Goal: Task Accomplishment & Management: Manage account settings

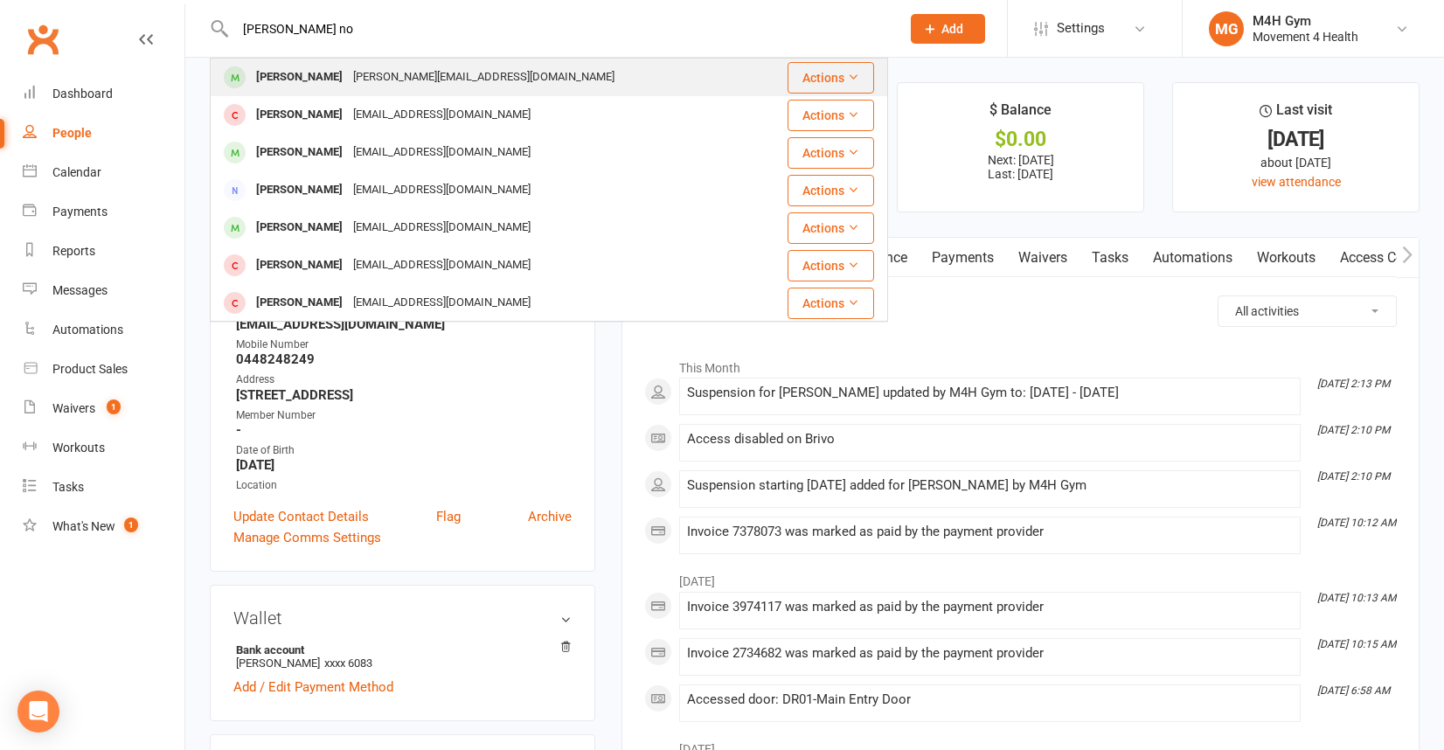
type input "[PERSON_NAME] no"
click at [316, 80] on div "[PERSON_NAME]" at bounding box center [299, 77] width 97 height 25
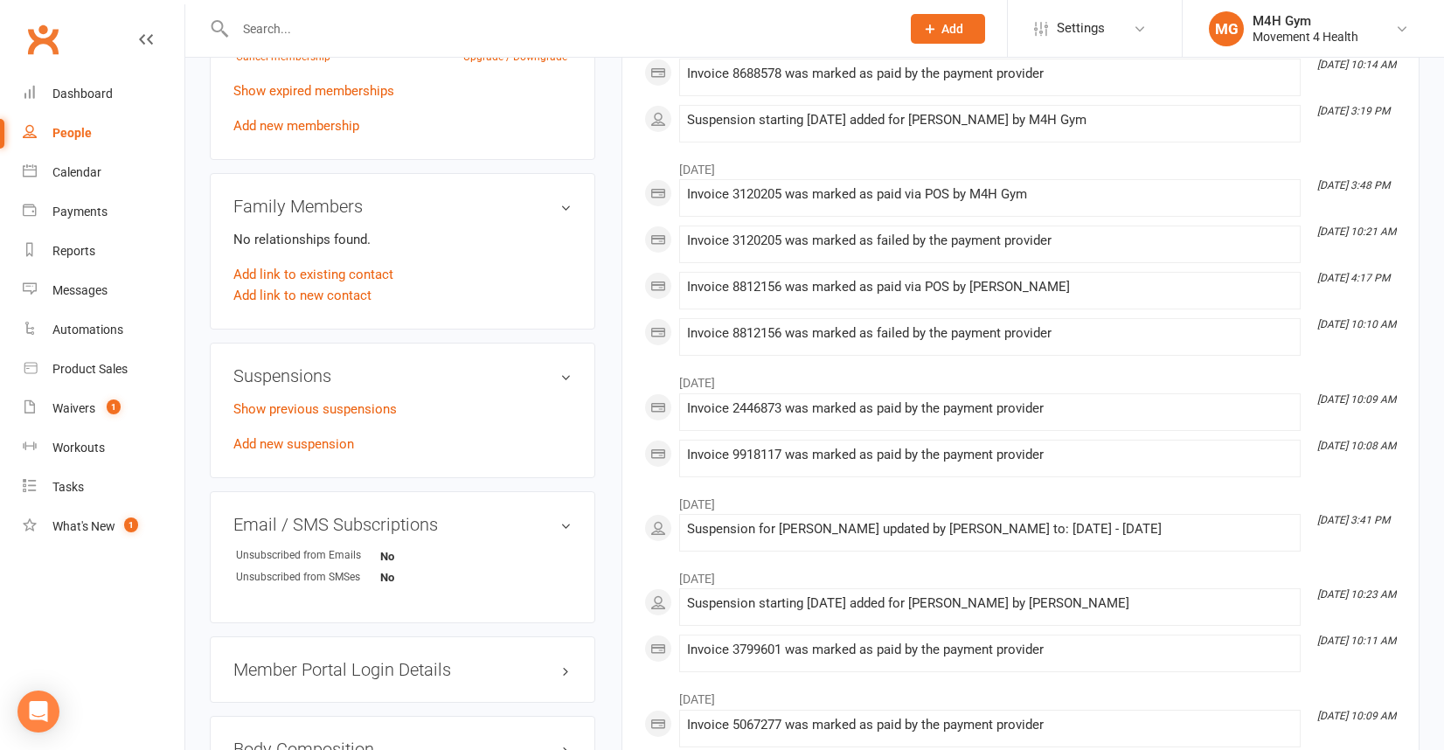
scroll to position [808, 0]
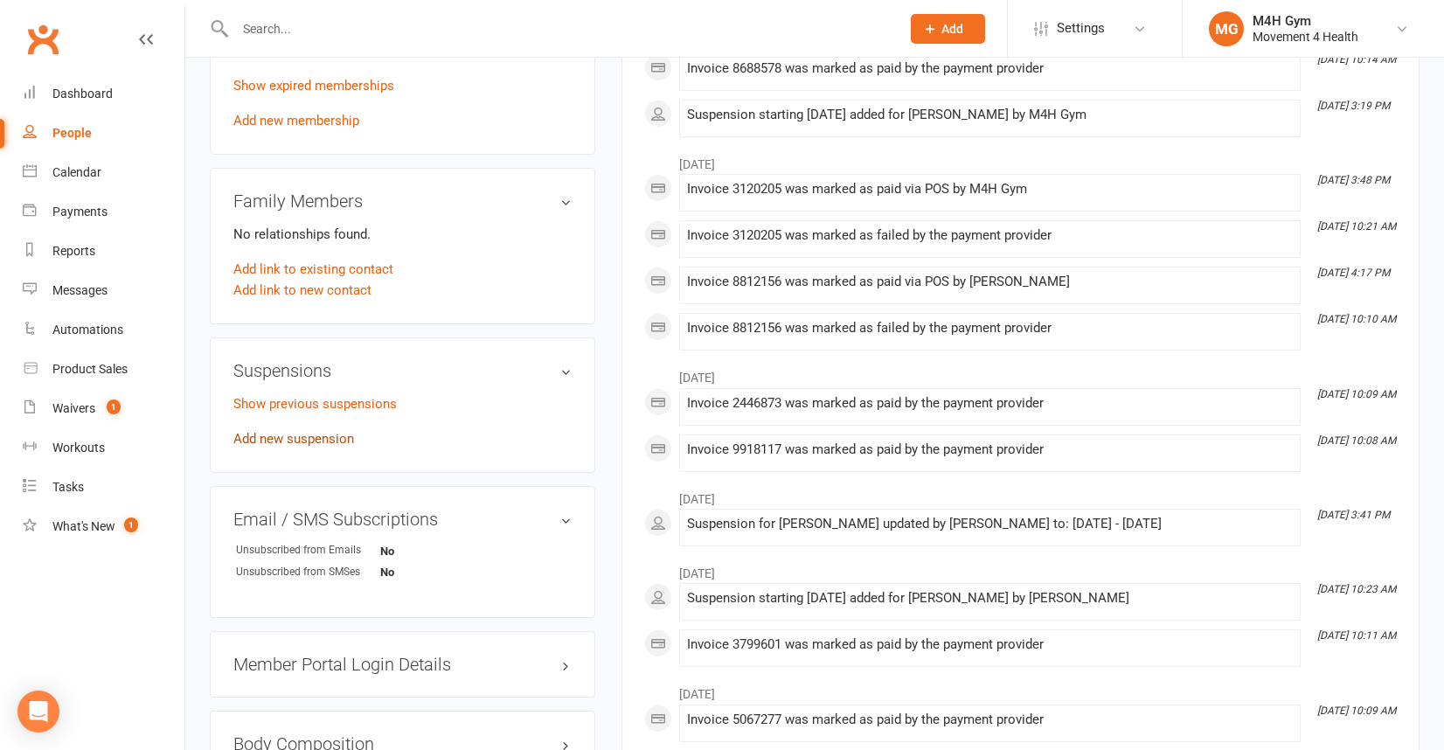
click at [334, 433] on link "Add new suspension" at bounding box center [293, 439] width 121 height 16
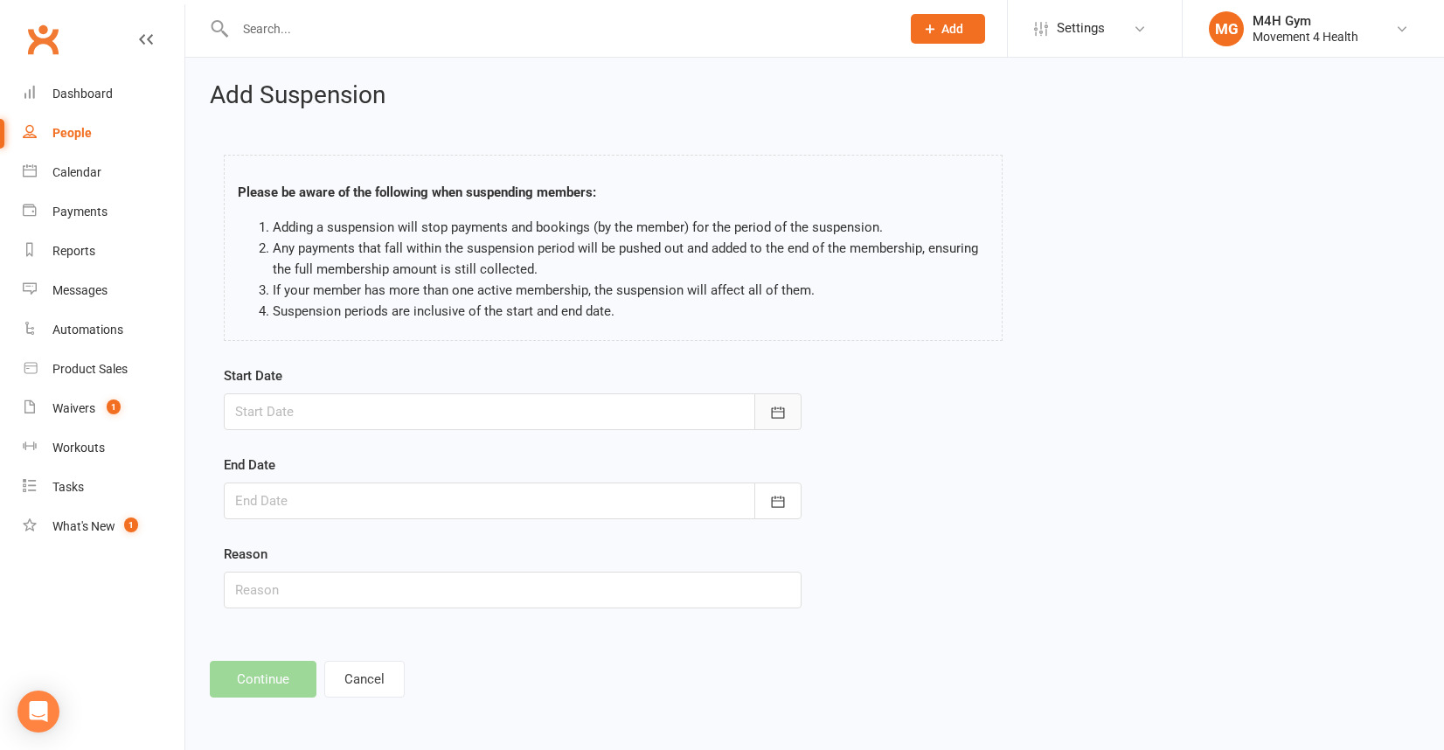
click at [772, 412] on icon "button" at bounding box center [777, 412] width 17 height 17
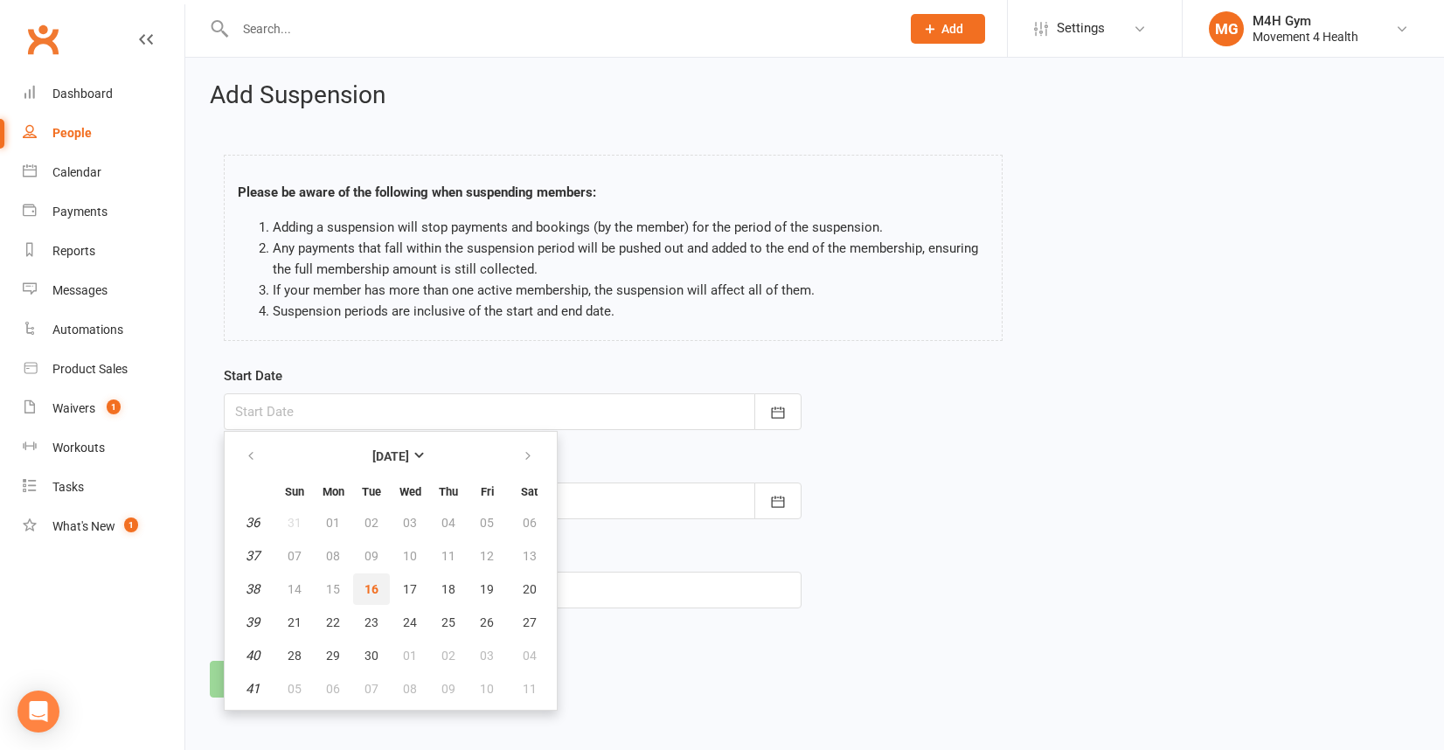
click at [373, 582] on span "16" at bounding box center [371, 589] width 14 height 14
type input "[DATE]"
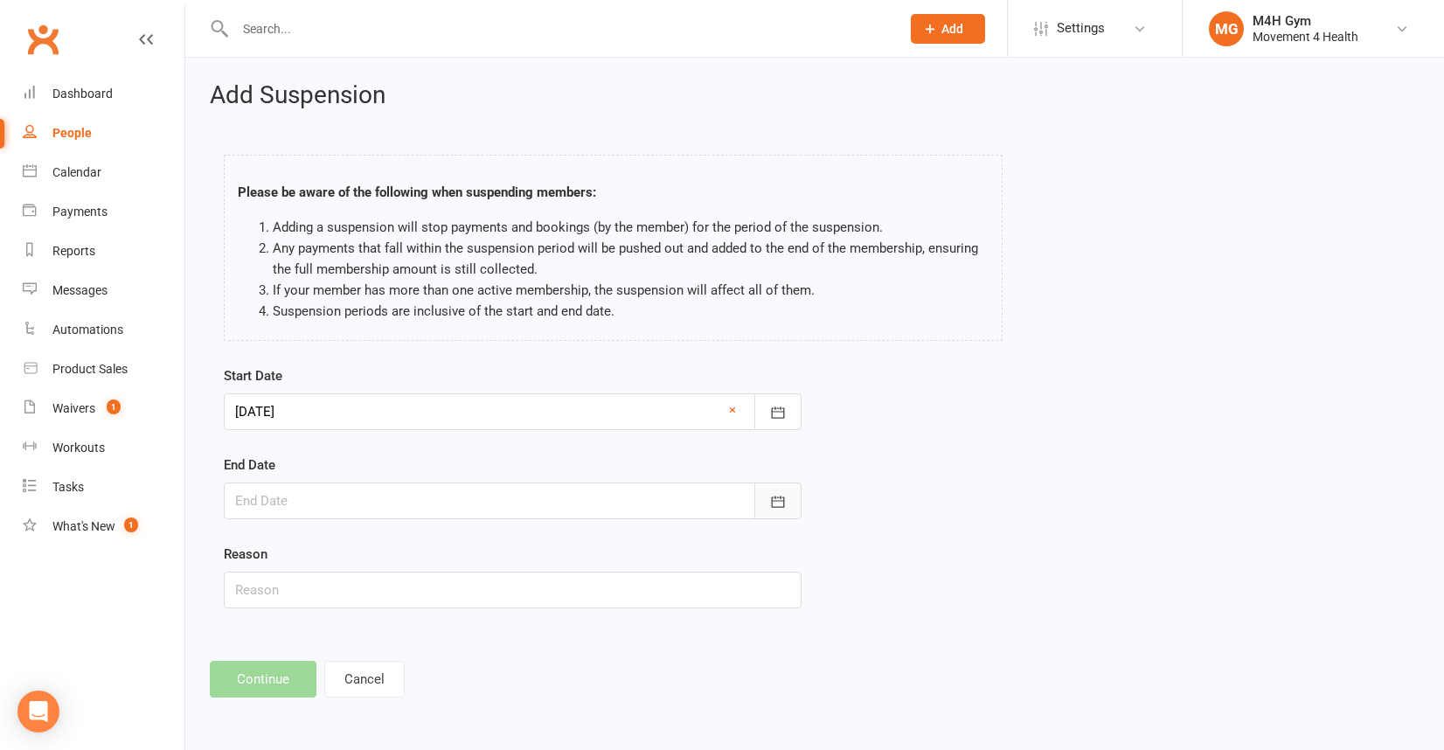
click at [779, 491] on button "button" at bounding box center [777, 500] width 47 height 37
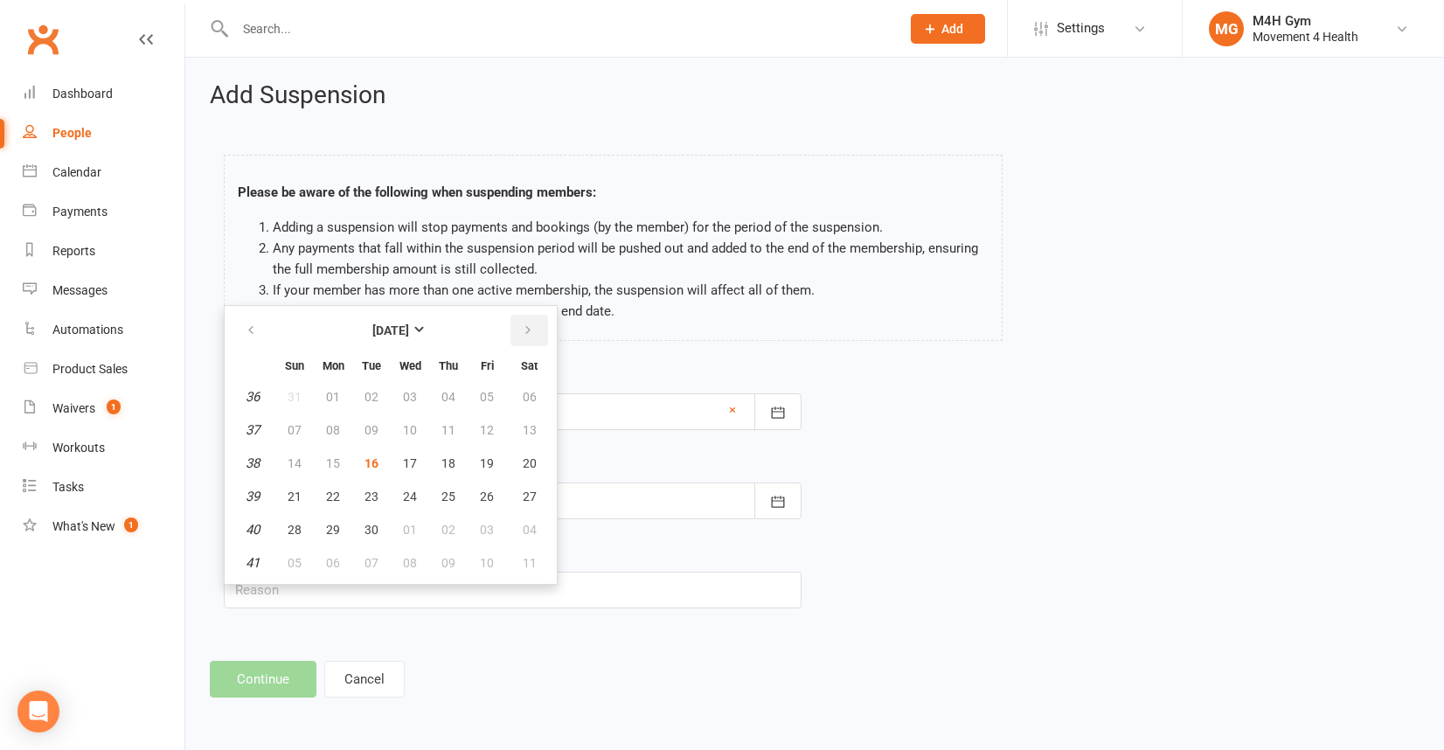
click at [523, 328] on icon "button" at bounding box center [528, 330] width 12 height 14
click at [335, 488] on button "20" at bounding box center [333, 496] width 37 height 31
type input "[DATE]"
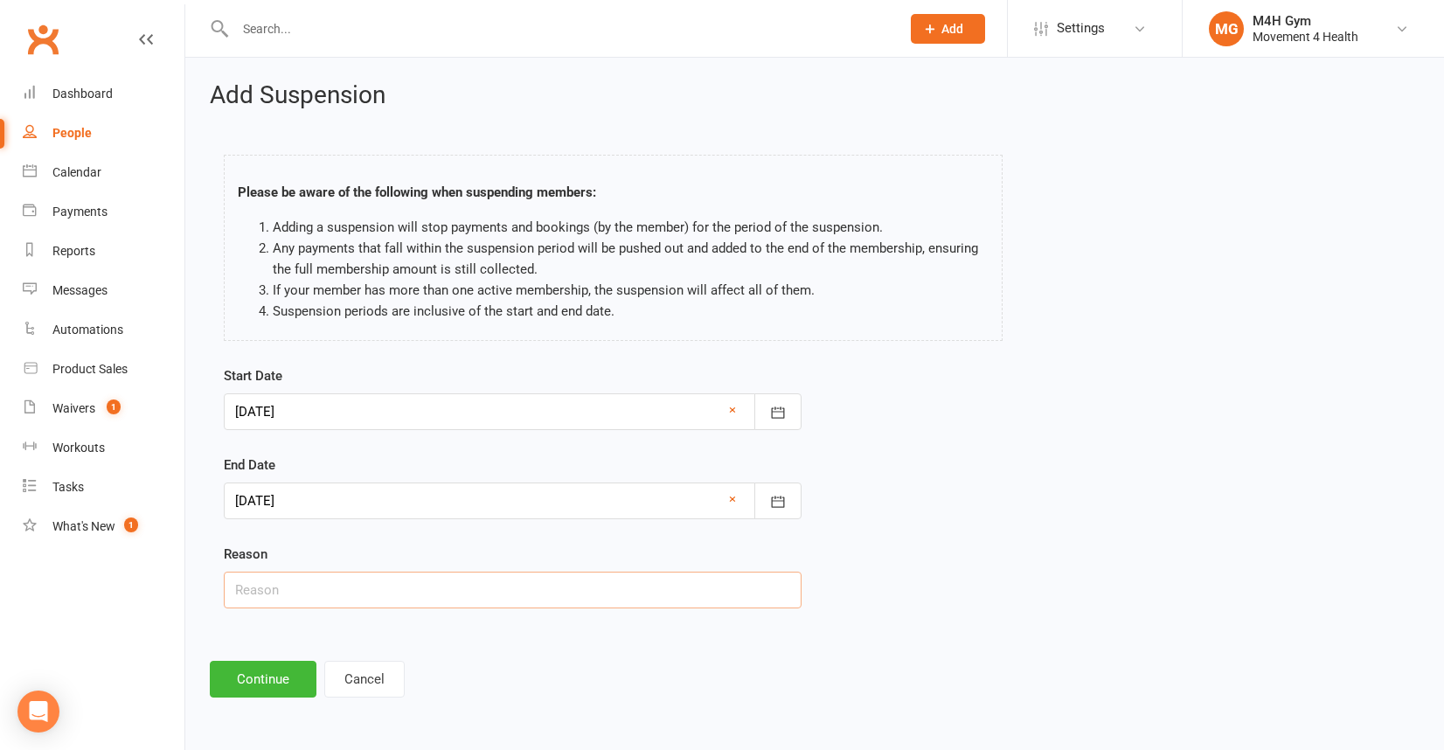
click at [293, 592] on input "text" at bounding box center [513, 589] width 578 height 37
type input "Gone interstate to funeral"
click at [240, 675] on button "Continue" at bounding box center [263, 679] width 107 height 37
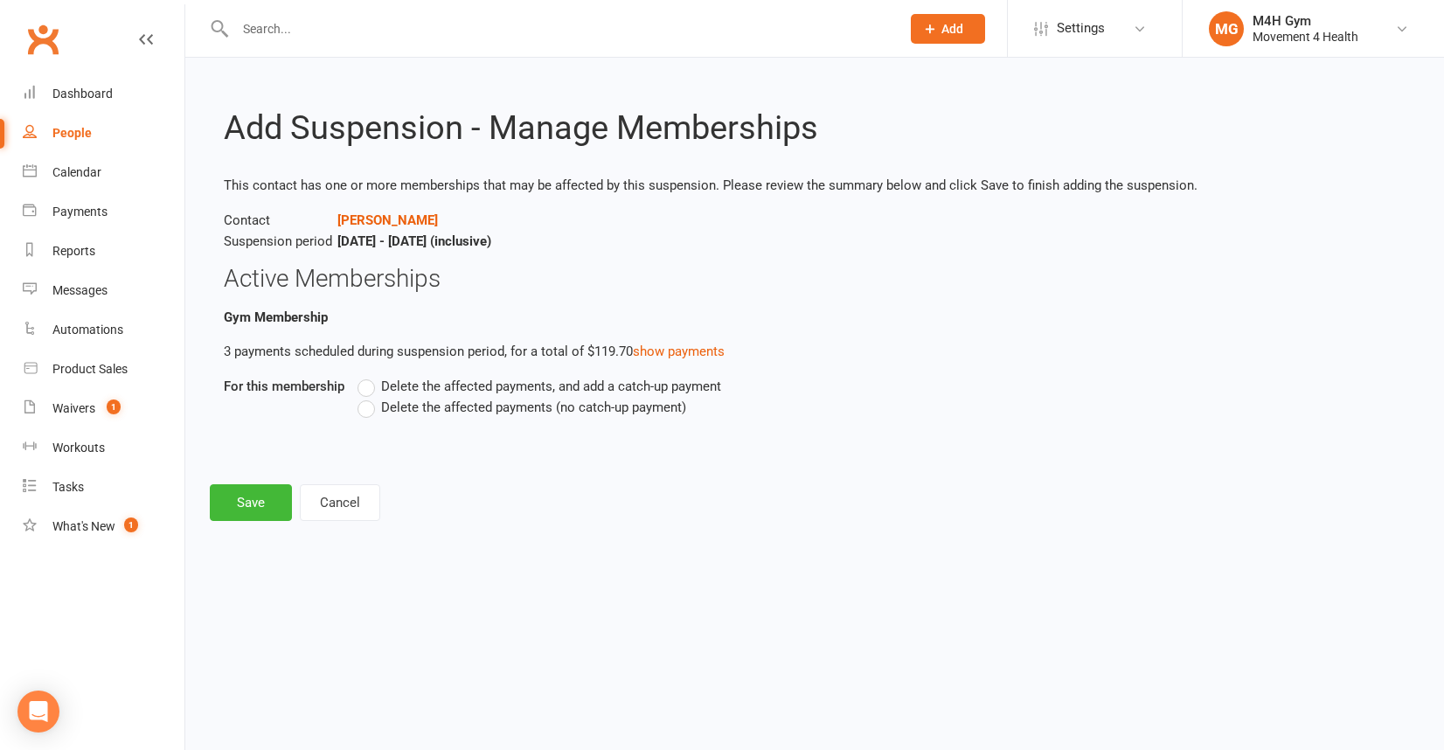
click at [366, 408] on label "Delete the affected payments (no catch-up payment)" at bounding box center [521, 407] width 329 height 21
click at [366, 397] on input "Delete the affected payments (no catch-up payment)" at bounding box center [362, 397] width 11 height 0
click at [259, 502] on button "Save" at bounding box center [251, 502] width 82 height 37
